Goal: Communication & Community: Answer question/provide support

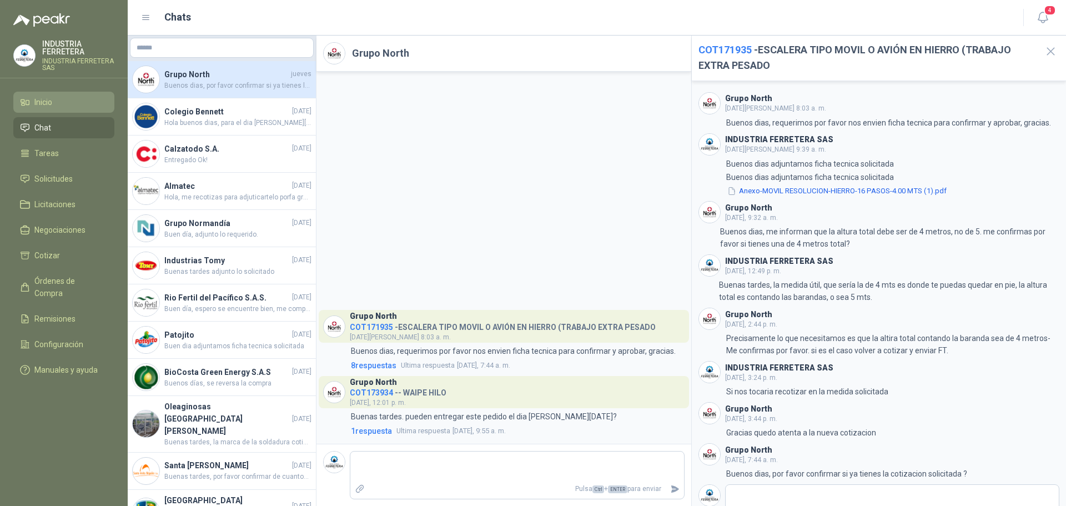
scroll to position [34, 0]
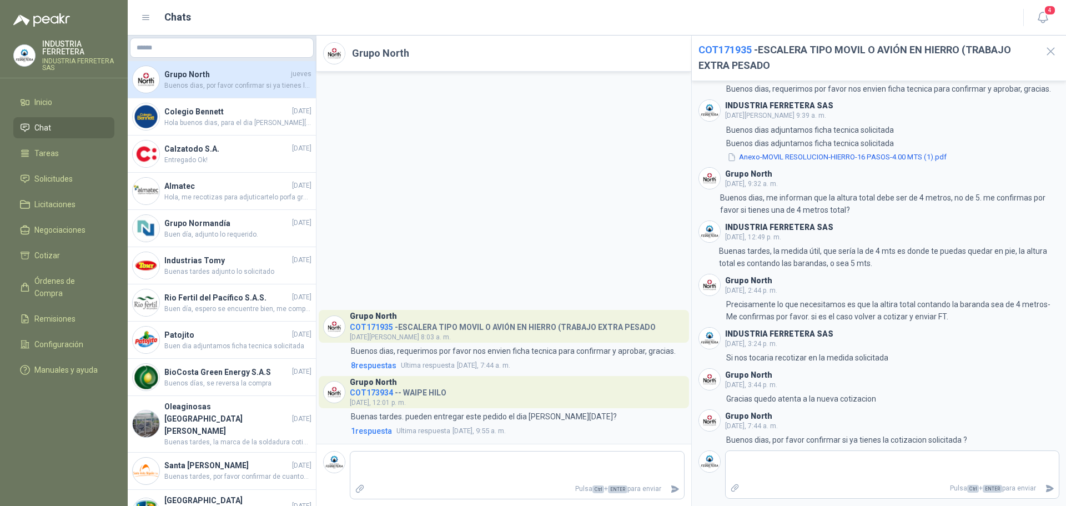
click at [44, 127] on span "Chat" at bounding box center [42, 128] width 17 height 12
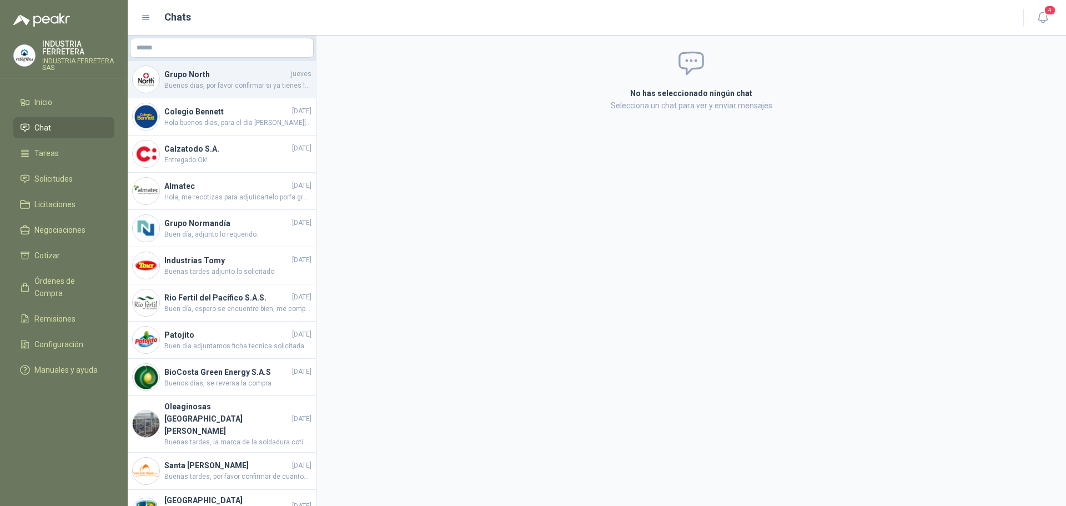
click at [153, 88] on img at bounding box center [146, 79] width 27 height 27
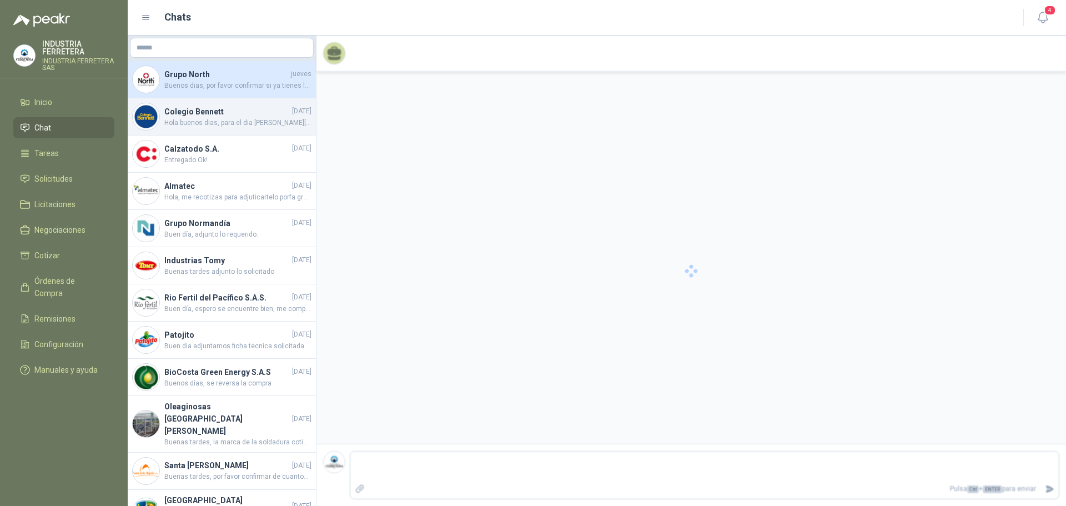
click at [193, 98] on div "Colegio [PERSON_NAME] [DATE] Hola buenos dias, para el dia [PERSON_NAME][DATE] …" at bounding box center [222, 116] width 188 height 37
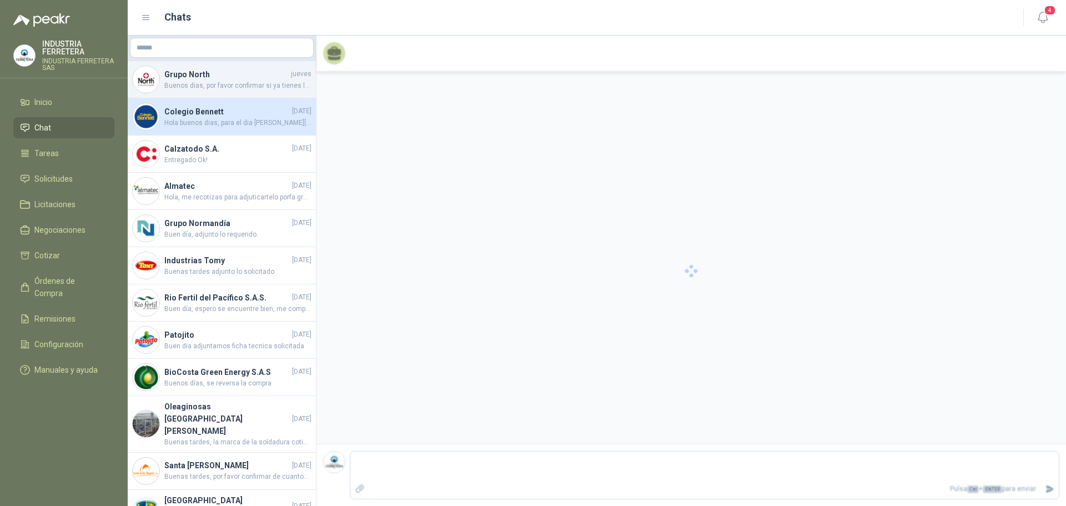
click at [195, 83] on span "Buenos dias, por favor confirmar si ya tienes la cotizacion solicitada ?" at bounding box center [237, 86] width 147 height 11
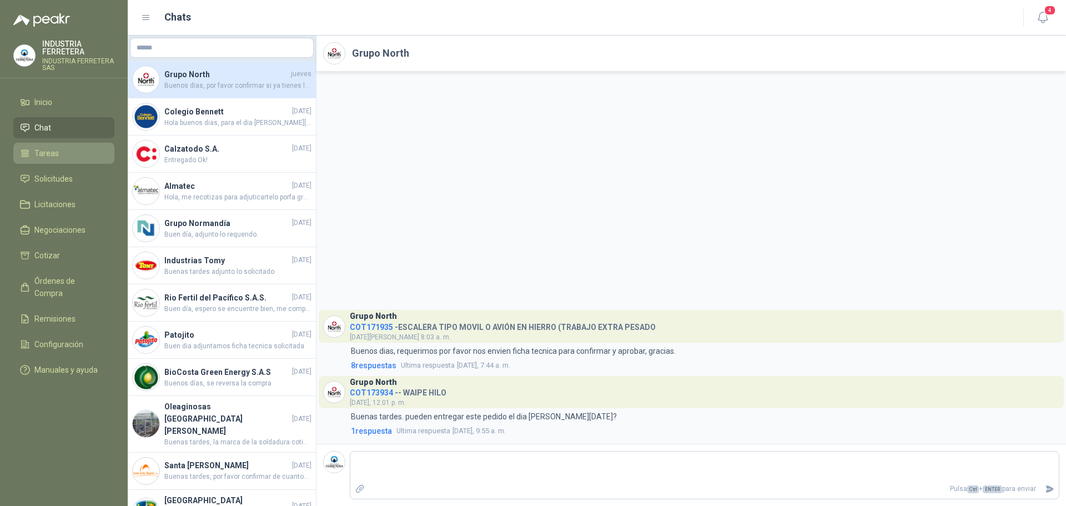
click at [66, 152] on li "Tareas" at bounding box center [64, 153] width 88 height 12
click at [64, 179] on span "Solicitudes" at bounding box center [53, 179] width 38 height 12
